Goal: Task Accomplishment & Management: Manage account settings

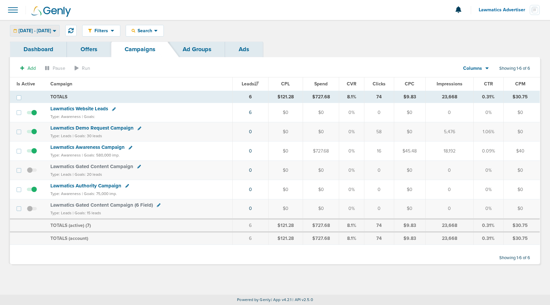
click at [51, 29] on span "[DATE] - [DATE]" at bounding box center [35, 31] width 33 height 5
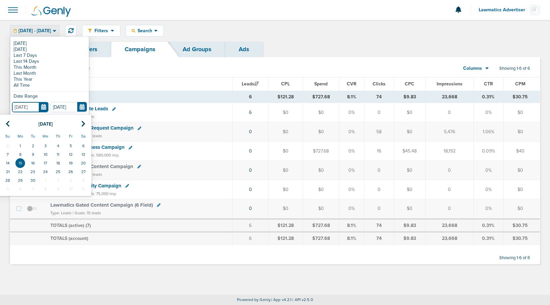
click at [43, 106] on input "[DATE]" at bounding box center [30, 107] width 36 height 10
click at [6, 124] on icon at bounding box center [8, 123] width 4 height 7
click at [71, 142] on td "1" at bounding box center [70, 145] width 13 height 9
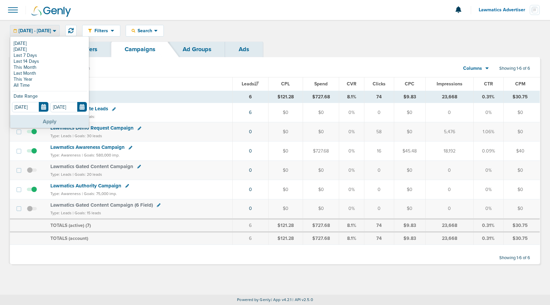
click at [51, 118] on button "Apply" at bounding box center [49, 121] width 79 height 13
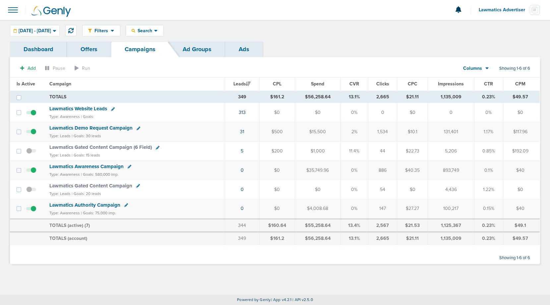
click at [246, 132] on td "31" at bounding box center [242, 131] width 35 height 19
click at [243, 131] on link "31" at bounding box center [242, 132] width 4 height 6
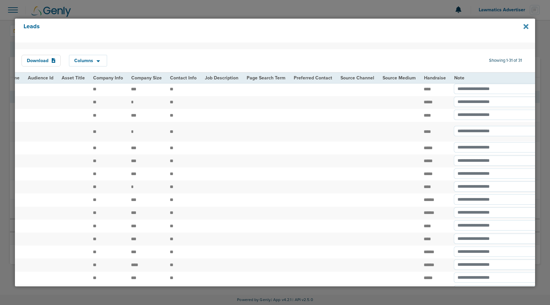
click at [527, 28] on icon at bounding box center [526, 26] width 5 height 5
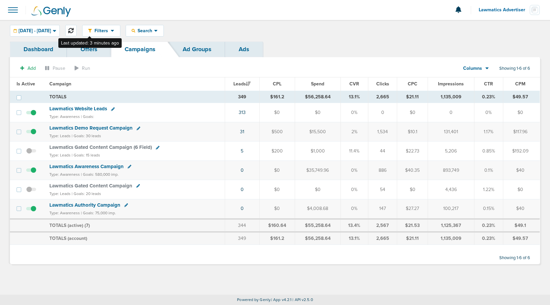
click at [77, 28] on button at bounding box center [70, 30] width 11 height 11
click at [51, 31] on span "[DATE] - [DATE]" at bounding box center [35, 31] width 33 height 5
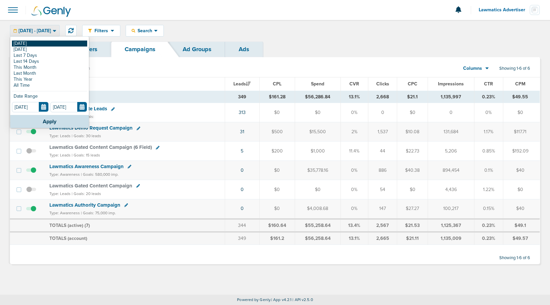
click at [33, 44] on link "[DATE]" at bounding box center [49, 43] width 75 height 6
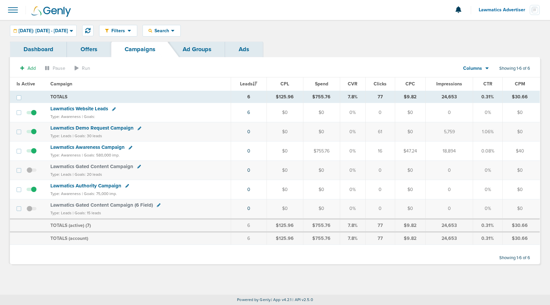
click at [62, 32] on span "[DATE]: [DATE] - [DATE]" at bounding box center [43, 31] width 49 height 5
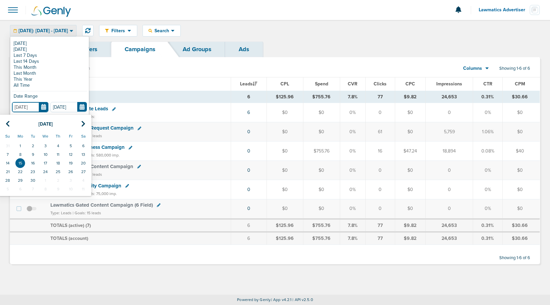
click at [48, 107] on input "[DATE]" at bounding box center [30, 107] width 36 height 10
click at [8, 121] on icon at bounding box center [8, 123] width 4 height 7
click at [69, 142] on td "1" at bounding box center [70, 145] width 13 height 9
type input "[DATE]"
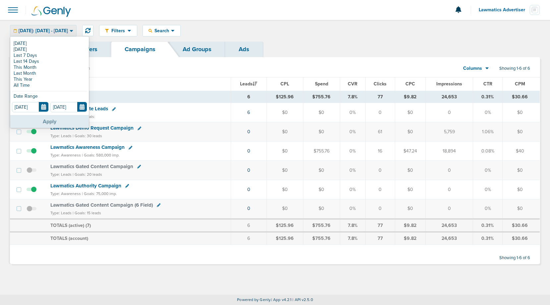
click at [54, 118] on button "Apply" at bounding box center [49, 121] width 79 height 13
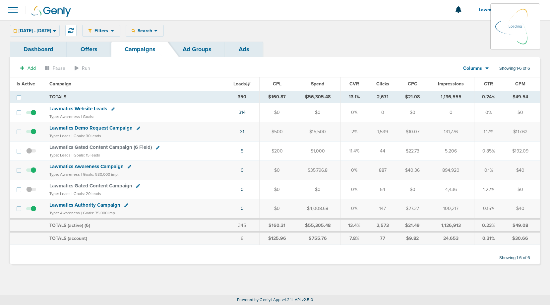
click at [105, 127] on span "Lawmatics Demo Request Campaign" at bounding box center [90, 128] width 83 height 6
click at [107, 126] on span "Lawmatics Demo Request Campaign" at bounding box center [90, 128] width 83 height 6
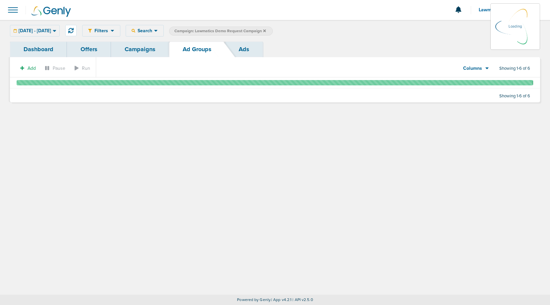
click at [247, 47] on link "Ads" at bounding box center [244, 49] width 38 height 16
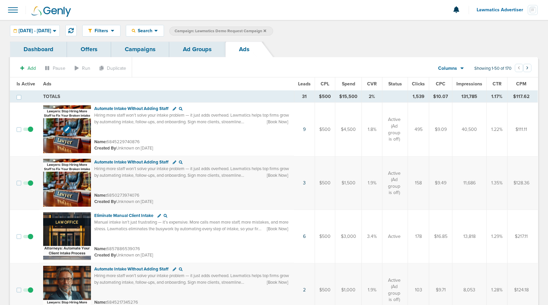
click at [58, 117] on img at bounding box center [67, 129] width 48 height 48
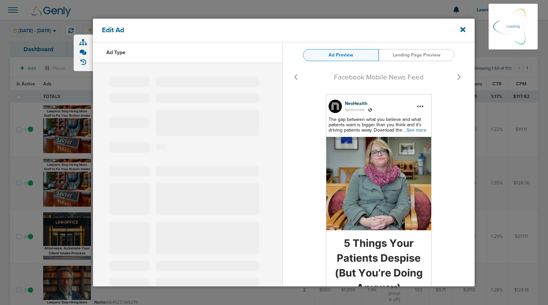
select select "learn_more"
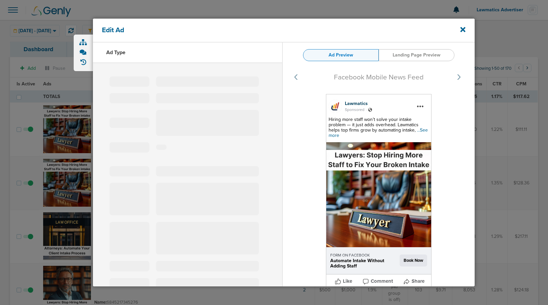
type input "6845229740876"
type input "Automate Intake Without Adding Staff"
type textarea "Hiring more staff won’t solve your intake problem — it just adds overhead. Lawm…"
select select "book_travel"
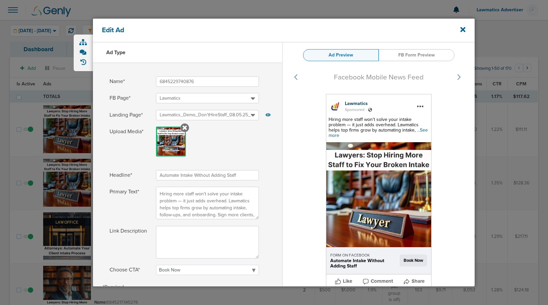
click at [406, 128] on span "...See more" at bounding box center [377, 132] width 99 height 11
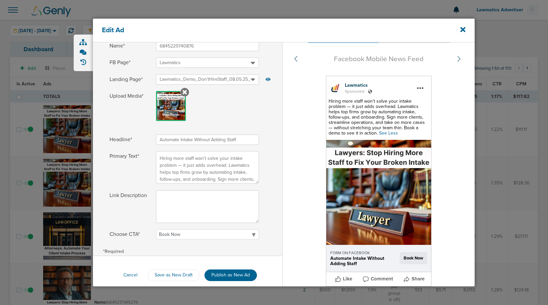
scroll to position [36, 0]
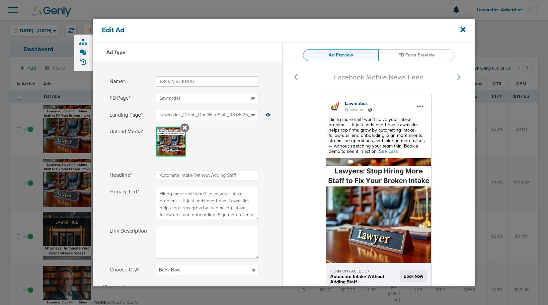
select select "book_travel"
click at [416, 55] on link "FB Form Preview" at bounding box center [417, 55] width 76 height 12
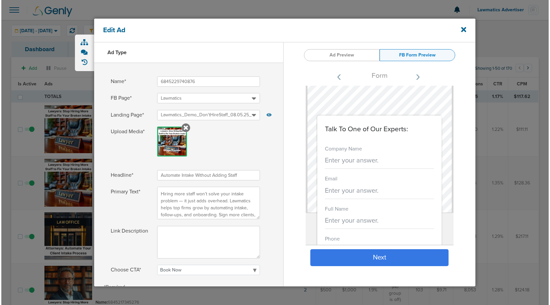
scroll to position [16, 0]
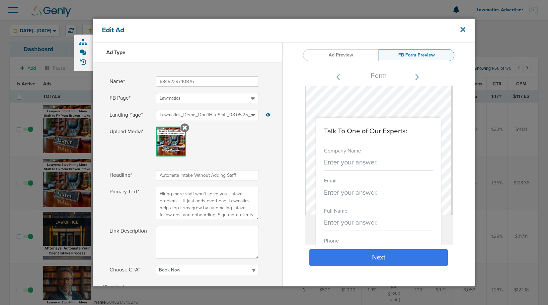
click at [463, 30] on icon at bounding box center [462, 29] width 5 height 5
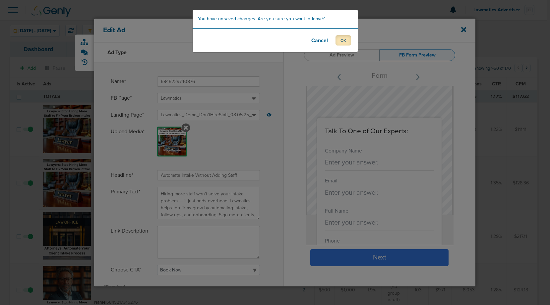
click at [348, 38] on button "OK" at bounding box center [344, 40] width 16 height 10
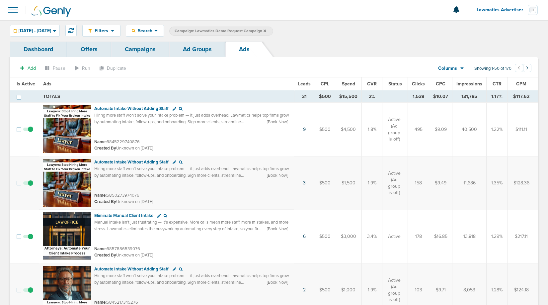
click at [139, 50] on link "Campaigns" at bounding box center [140, 49] width 58 height 16
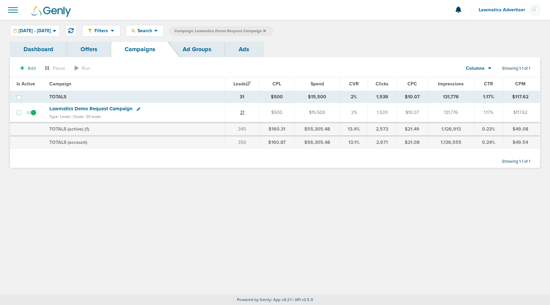
click at [243, 113] on link "31" at bounding box center [242, 112] width 4 height 6
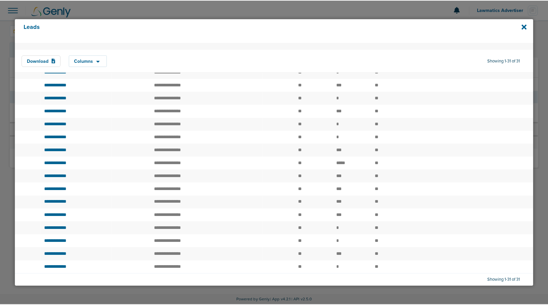
scroll to position [326, 0]
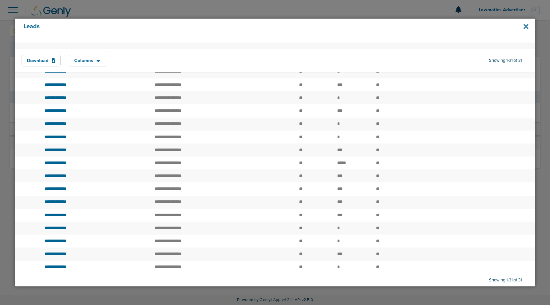
click at [526, 28] on icon at bounding box center [526, 26] width 5 height 5
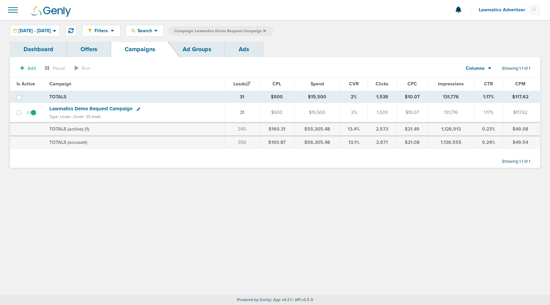
click at [481, 68] on span "Columns" at bounding box center [475, 68] width 19 height 7
click at [480, 87] on link "Sales Performance" at bounding box center [494, 88] width 66 height 8
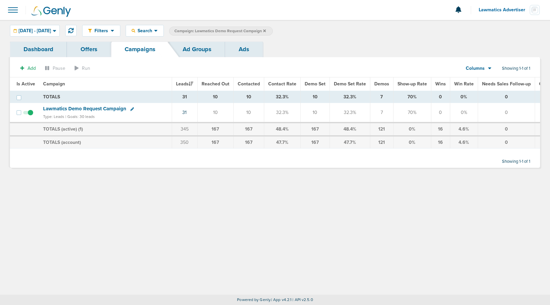
drag, startPoint x: 375, startPoint y: 113, endPoint x: 385, endPoint y: 113, distance: 10.9
click at [385, 113] on td "7" at bounding box center [381, 113] width 23 height 20
drag, startPoint x: 308, startPoint y: 111, endPoint x: 319, endPoint y: 111, distance: 11.3
click at [319, 111] on td "10" at bounding box center [315, 113] width 29 height 20
drag, startPoint x: 340, startPoint y: 112, endPoint x: 357, endPoint y: 113, distance: 16.9
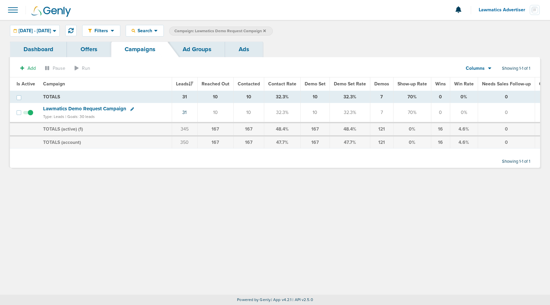
click at [357, 113] on td "32.3%" at bounding box center [350, 113] width 40 height 20
drag, startPoint x: 440, startPoint y: 111, endPoint x: 436, endPoint y: 111, distance: 4.6
click at [436, 111] on td "0" at bounding box center [440, 113] width 19 height 20
click at [439, 113] on td "0" at bounding box center [440, 113] width 19 height 20
drag, startPoint x: 343, startPoint y: 112, endPoint x: 350, endPoint y: 112, distance: 7.3
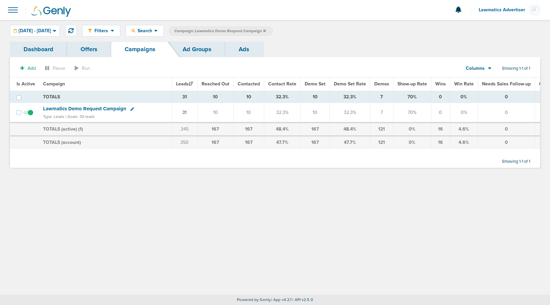
click at [350, 112] on td "32.3%" at bounding box center [350, 113] width 40 height 20
click at [344, 105] on td "32.3%" at bounding box center [350, 113] width 40 height 20
click at [41, 29] on span "[DATE] - [DATE]" at bounding box center [35, 31] width 33 height 5
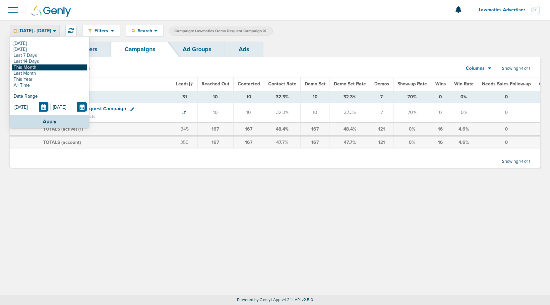
click at [34, 68] on link "This Month" at bounding box center [49, 67] width 75 height 6
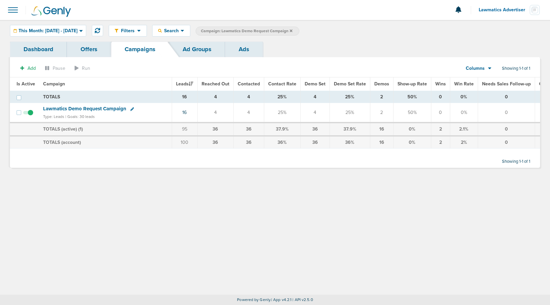
click at [293, 30] on icon at bounding box center [291, 30] width 3 height 3
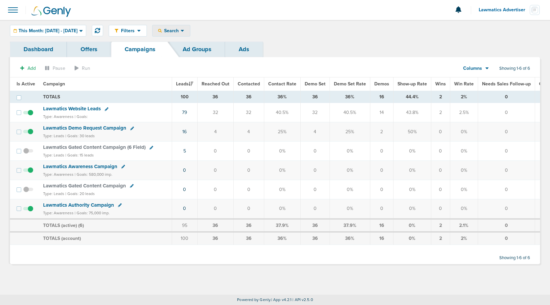
click at [181, 32] on span "Search" at bounding box center [171, 31] width 19 height 6
click at [196, 51] on link "Campaign" at bounding box center [186, 52] width 66 height 8
select select "cmpName"
type input "gated"
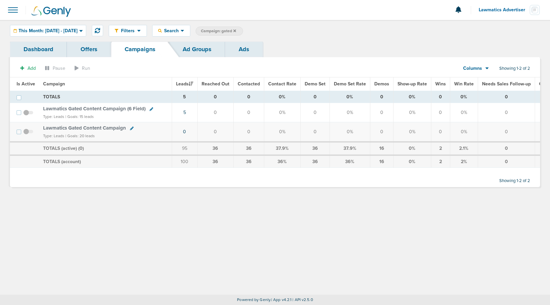
click at [5, 9] on div at bounding box center [275, 10] width 550 height 20
click at [15, 11] on span at bounding box center [13, 10] width 15 height 15
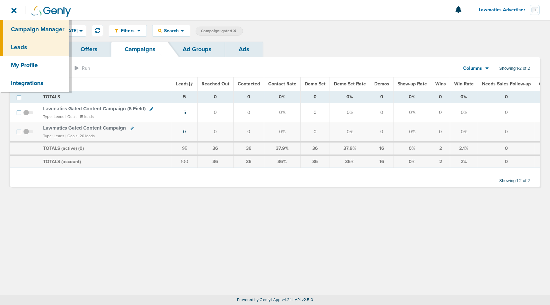
click at [24, 45] on link "Leads" at bounding box center [34, 47] width 69 height 18
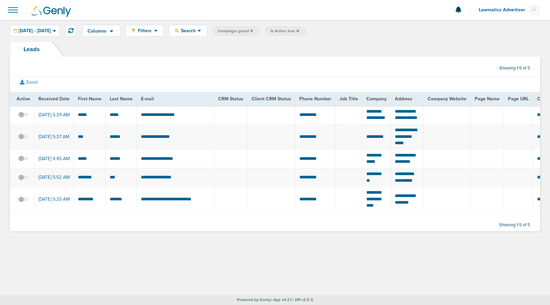
click at [299, 32] on icon at bounding box center [298, 31] width 3 height 4
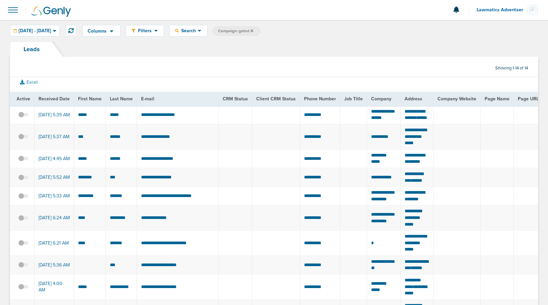
click at [16, 12] on span at bounding box center [13, 10] width 15 height 15
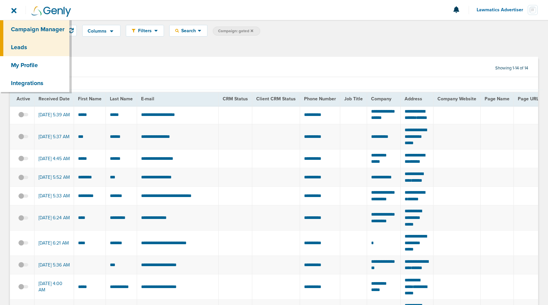
click at [22, 27] on link "Campaign Manager" at bounding box center [34, 29] width 69 height 18
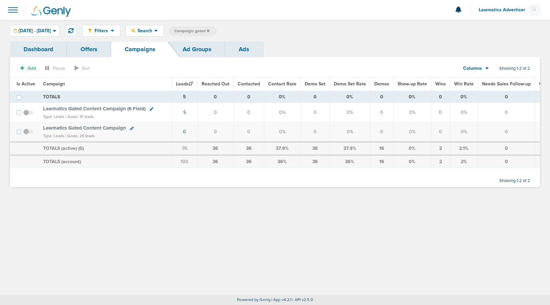
click at [210, 30] on icon at bounding box center [208, 31] width 3 height 4
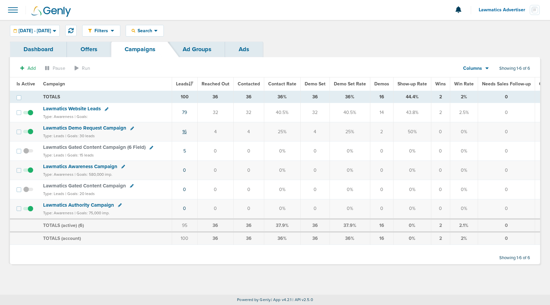
click at [184, 131] on link "16" at bounding box center [184, 132] width 4 height 6
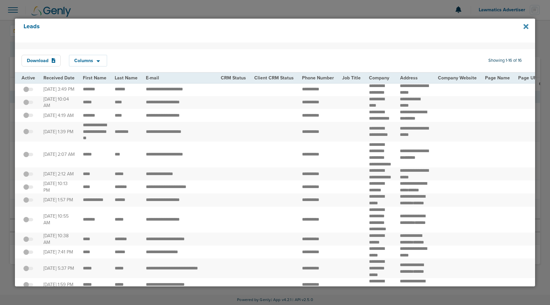
click at [526, 26] on icon at bounding box center [526, 26] width 5 height 5
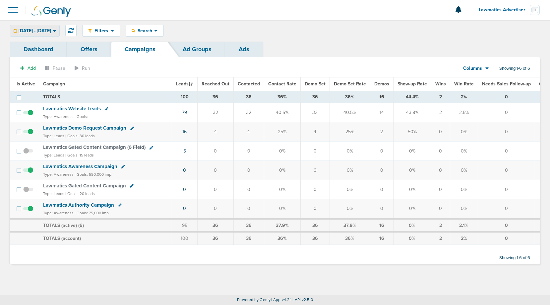
click at [51, 30] on span "09.01.2025 - 09.30.2025" at bounding box center [35, 31] width 33 height 5
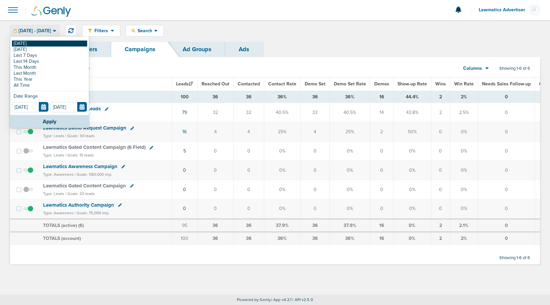
click at [40, 45] on link "[DATE]" at bounding box center [49, 43] width 75 height 6
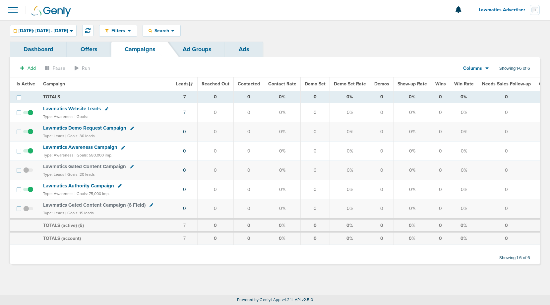
click at [187, 112] on td "7" at bounding box center [185, 112] width 26 height 19
click at [185, 112] on link "7" at bounding box center [184, 112] width 2 height 6
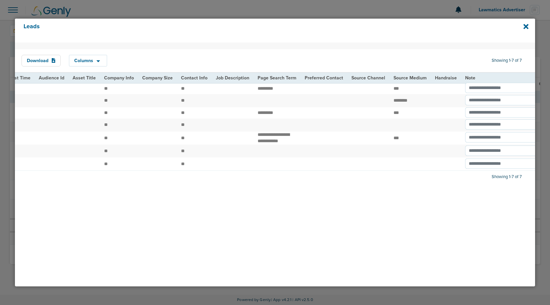
scroll to position [0, 754]
click at [526, 27] on icon at bounding box center [526, 26] width 5 height 5
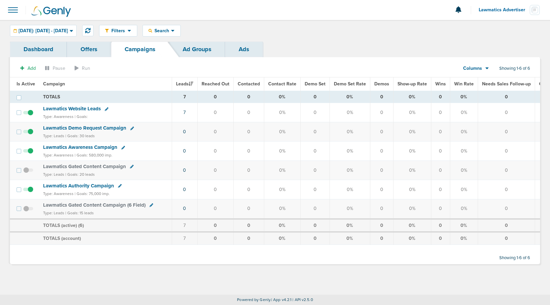
click at [478, 66] on span "Columns" at bounding box center [472, 68] width 19 height 7
click at [474, 79] on link "Media Stats" at bounding box center [491, 80] width 66 height 8
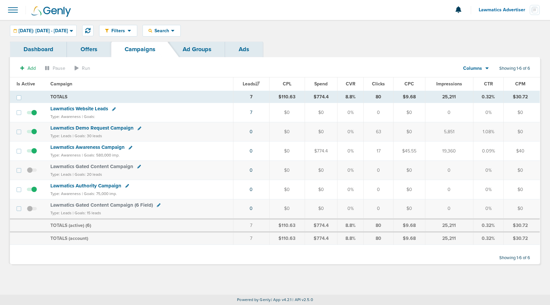
click at [73, 37] on div "Filters Active Only Settings Status Active Inactive Objectives MQL SQL Traffic …" at bounding box center [275, 31] width 550 height 22
click at [68, 33] on span "[DATE]: [DATE] - [DATE]" at bounding box center [43, 31] width 49 height 5
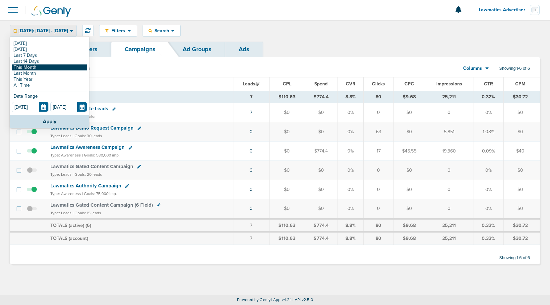
click at [50, 66] on link "This Month" at bounding box center [49, 67] width 75 height 6
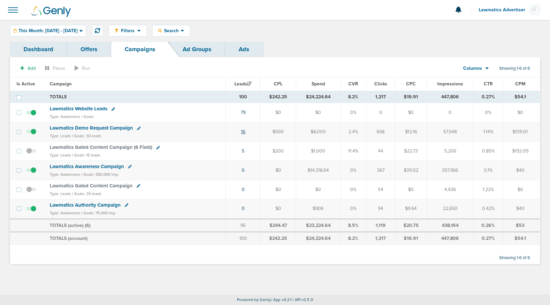
click at [244, 131] on link "16" at bounding box center [243, 132] width 4 height 6
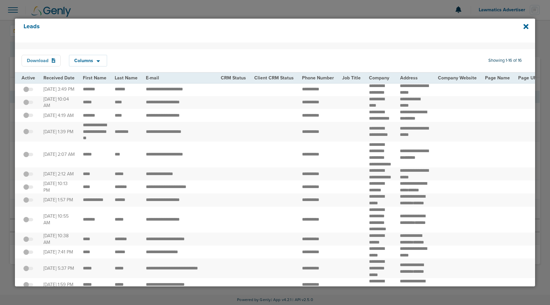
click at [43, 61] on button "Download" at bounding box center [41, 61] width 39 height 12
click at [528, 28] on icon at bounding box center [526, 26] width 5 height 5
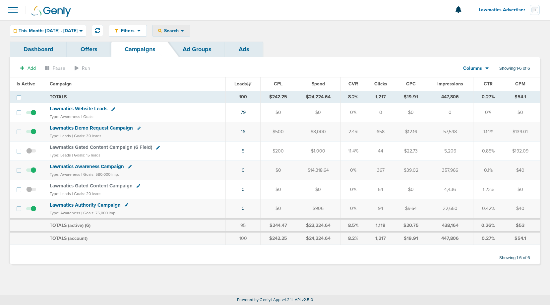
click at [190, 27] on div "Search" at bounding box center [171, 30] width 37 height 11
click at [502, 12] on span "Lawmatics Advertiser" at bounding box center [504, 10] width 51 height 5
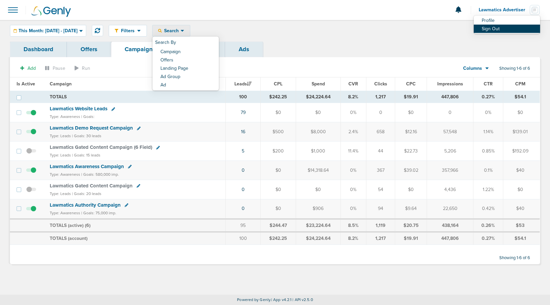
click at [488, 28] on link "Sign Out" at bounding box center [507, 29] width 66 height 8
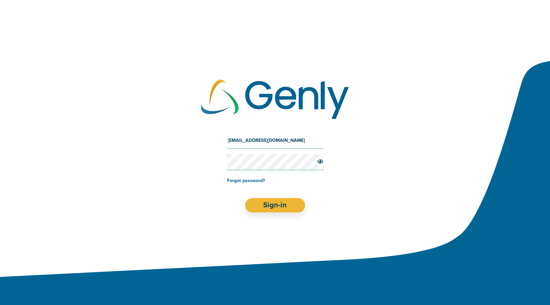
click at [279, 126] on div "kelsey+lawmatics@genly.com Forgot password? Sign-in" at bounding box center [275, 172] width 550 height 106
click at [279, 130] on div "kelsey+lawmatics@genly.com Forgot password? Sign-in" at bounding box center [275, 172] width 550 height 106
click at [279, 133] on input "kelsey+lawmatics@genly.com" at bounding box center [275, 140] width 96 height 16
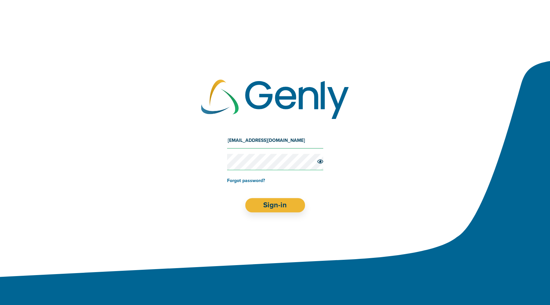
click at [279, 133] on input "kelsey+lawmatics@genly.com" at bounding box center [275, 140] width 96 height 16
click at [279, 135] on input "kelsey+lawmatics@genly.com" at bounding box center [275, 140] width 96 height 16
click at [279, 148] on form "kelsey+lawmatics@genly.com Forgot password? Sign-in" at bounding box center [275, 172] width 96 height 80
click at [279, 141] on input "kelsey+lawmatics@genly.com" at bounding box center [275, 140] width 96 height 16
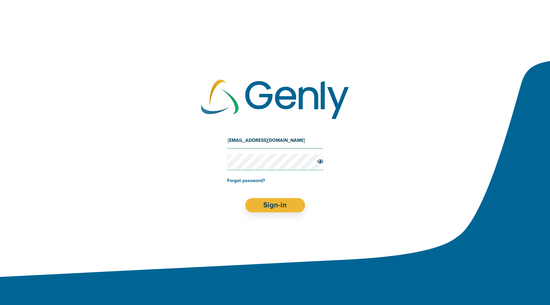
click at [279, 141] on input "kelsey+lawmatics@genly.com" at bounding box center [275, 140] width 96 height 16
type input "Oz@preciseos.com"
click at [273, 207] on button "Sign-in" at bounding box center [275, 205] width 60 height 14
